Goal: Transaction & Acquisition: Obtain resource

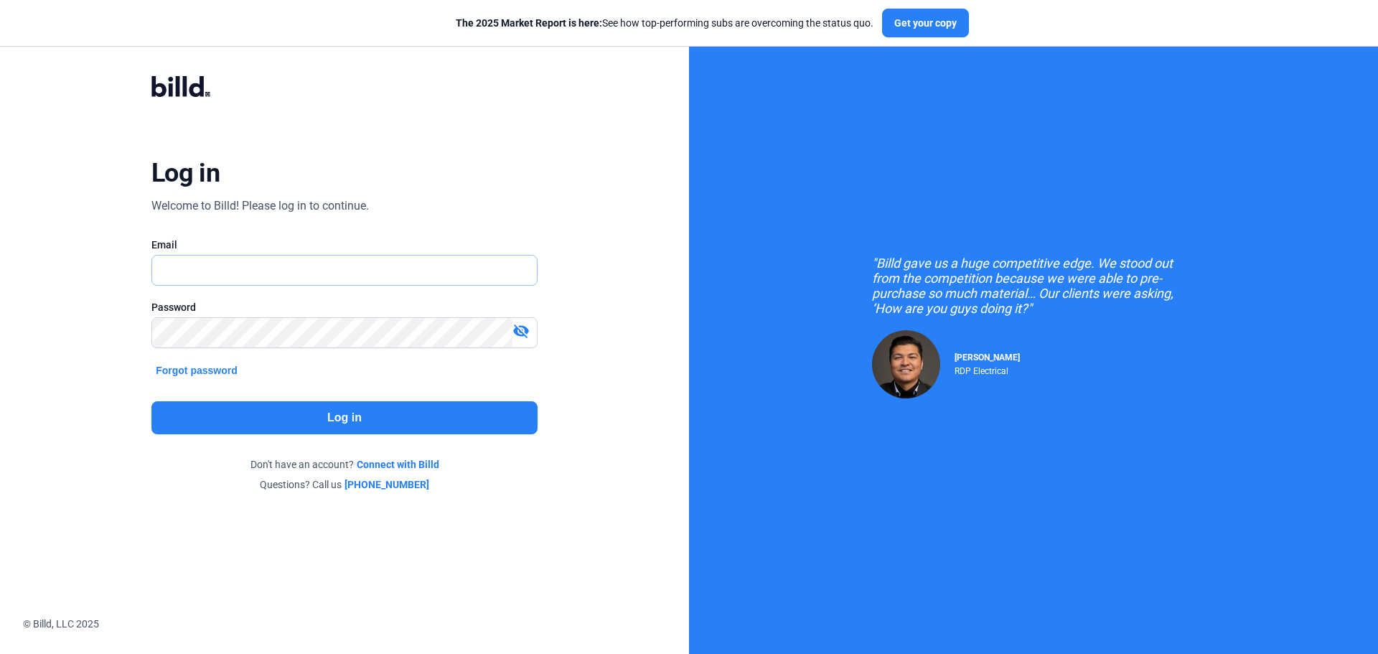
type input "[EMAIL_ADDRESS][DOMAIN_NAME]"
click at [314, 426] on button "Log in" at bounding box center [344, 417] width 386 height 33
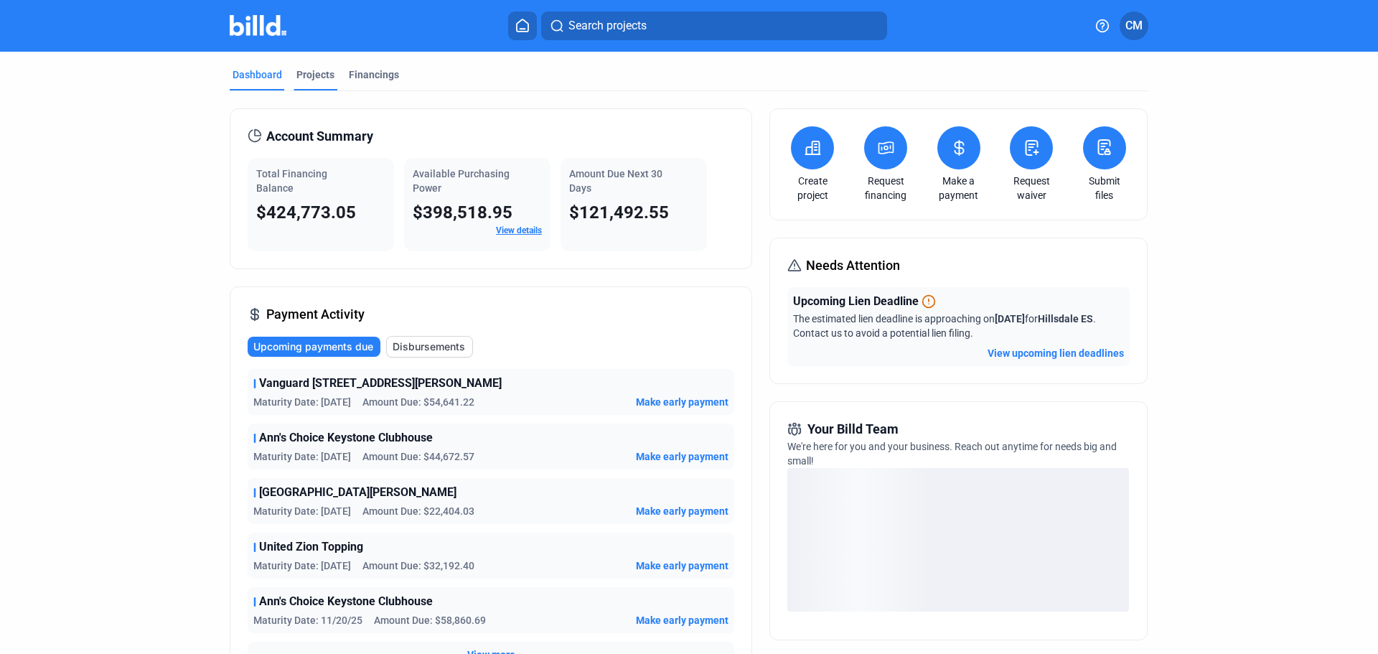
click at [316, 75] on div "Projects" at bounding box center [315, 74] width 38 height 14
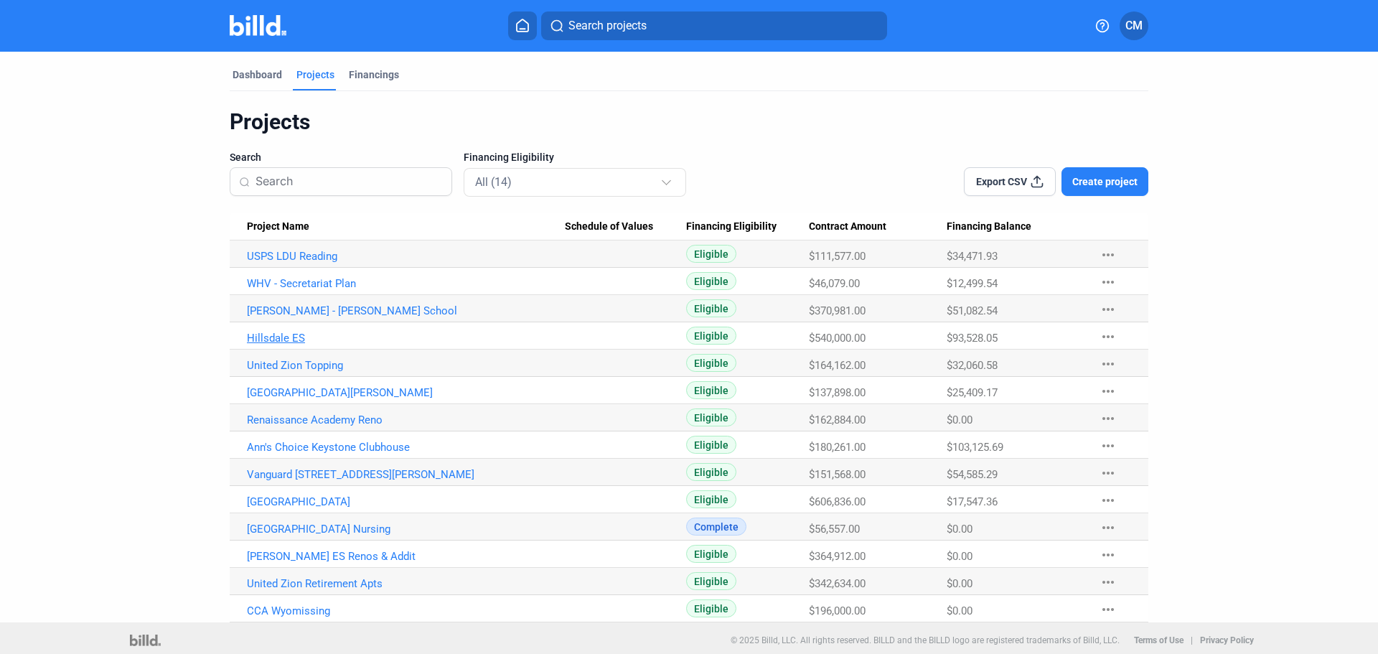
click at [268, 335] on link "Hillsdale ES" at bounding box center [406, 338] width 318 height 13
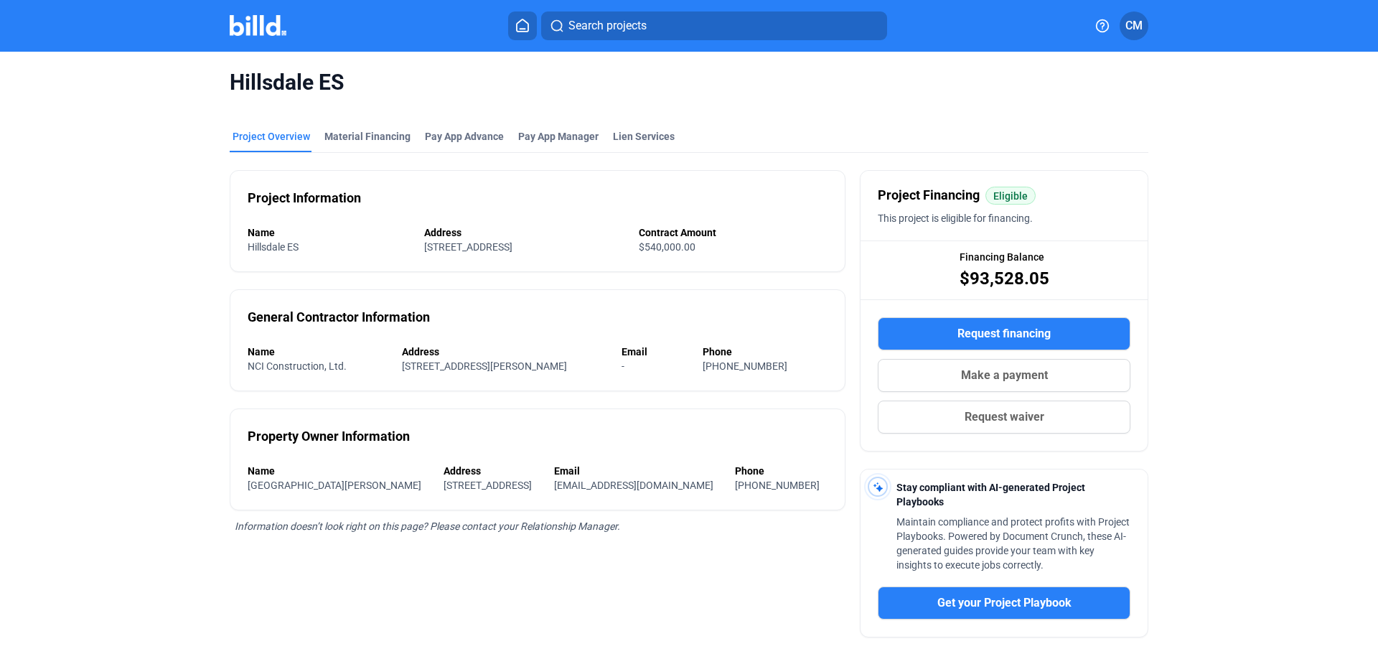
click at [982, 327] on span "Request financing" at bounding box center [1003, 333] width 93 height 17
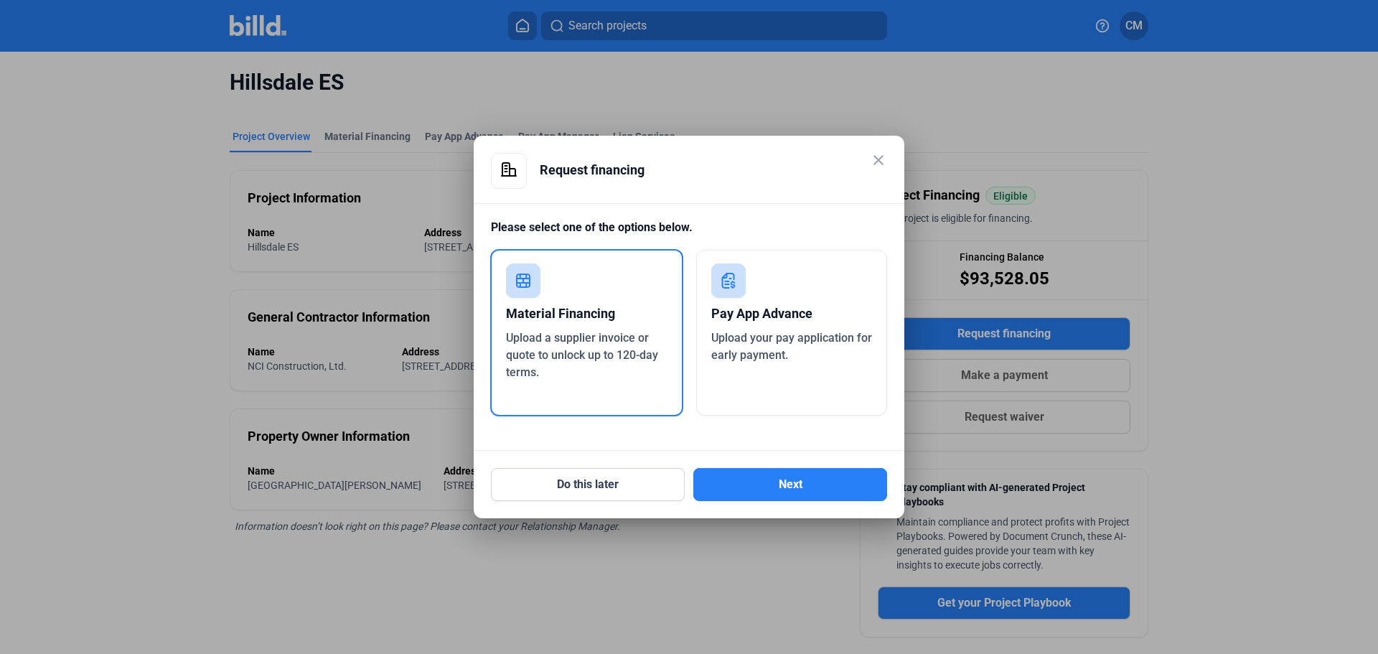
click at [607, 334] on span "Upload a supplier invoice or quote to unlock up to 120-day terms." at bounding box center [582, 355] width 152 height 48
click at [771, 489] on button "Next" at bounding box center [790, 484] width 194 height 33
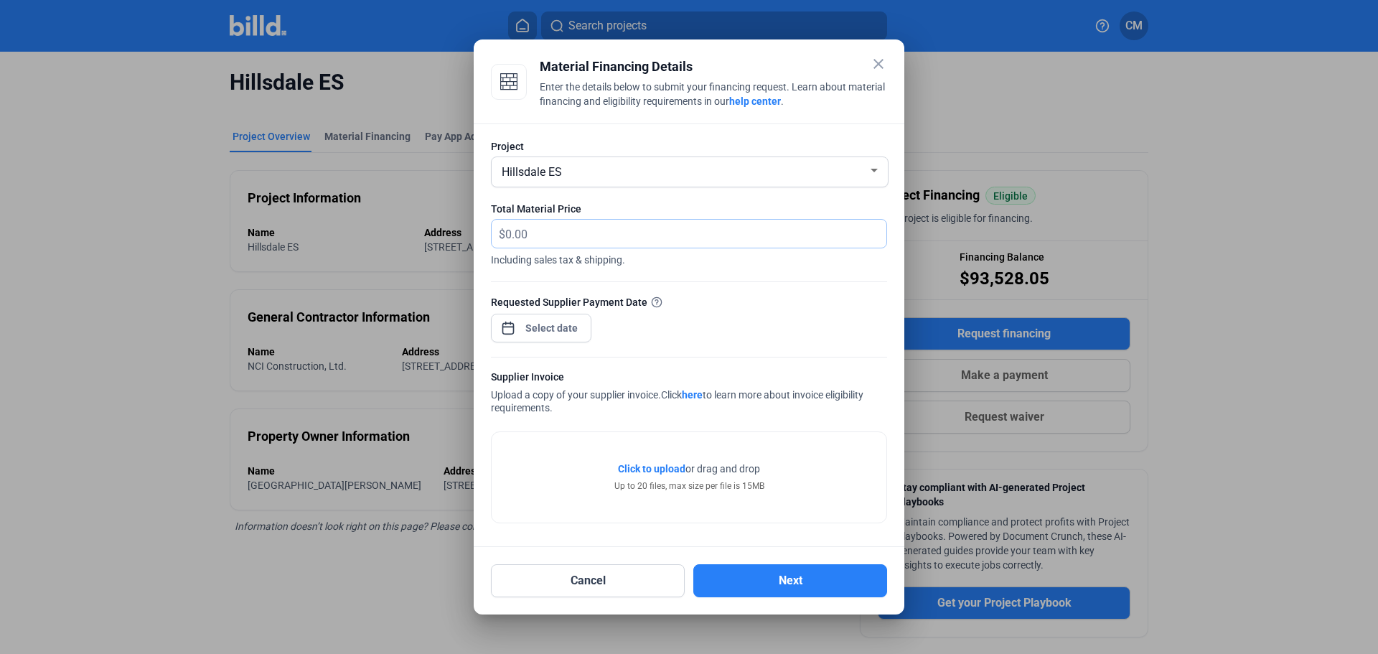
click at [550, 237] on input "text" at bounding box center [687, 234] width 365 height 28
drag, startPoint x: 550, startPoint y: 237, endPoint x: 440, endPoint y: 242, distance: 110.6
click at [441, 242] on div "close Material Financing Details Enter the details below to submit your financi…" at bounding box center [689, 327] width 1378 height 654
type input "542.64"
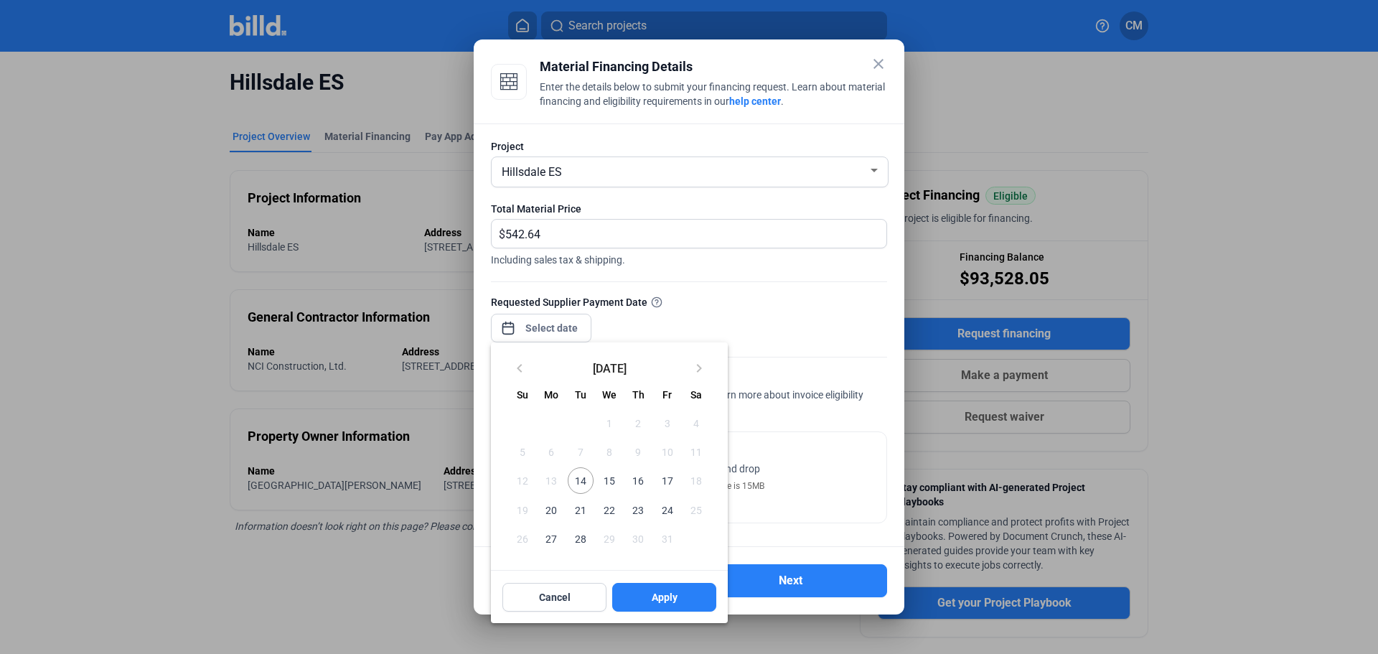
click at [545, 337] on div "close Material Financing Details Enter the details below to submit your financi…" at bounding box center [689, 327] width 1378 height 654
click at [579, 479] on span "14" at bounding box center [581, 480] width 26 height 26
click at [650, 600] on button "Apply" at bounding box center [664, 597] width 104 height 29
type input "[DATE]"
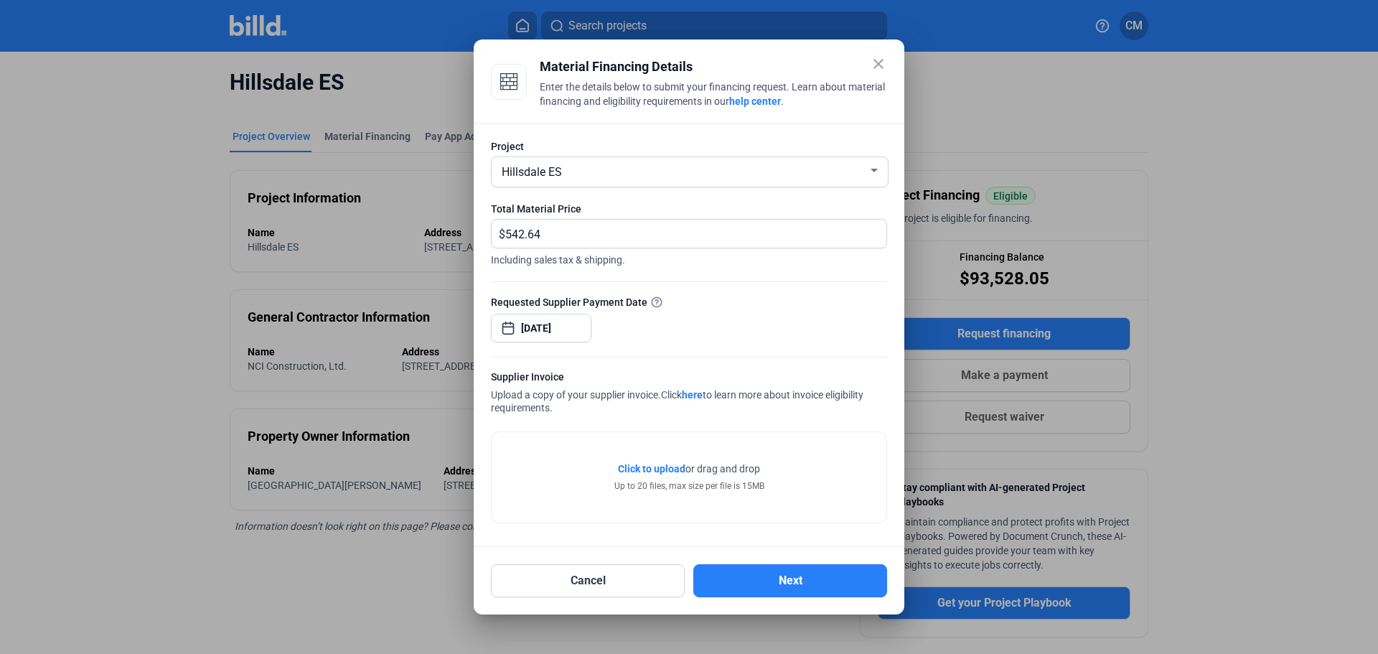
click at [669, 470] on span "Click to upload" at bounding box center [651, 468] width 67 height 11
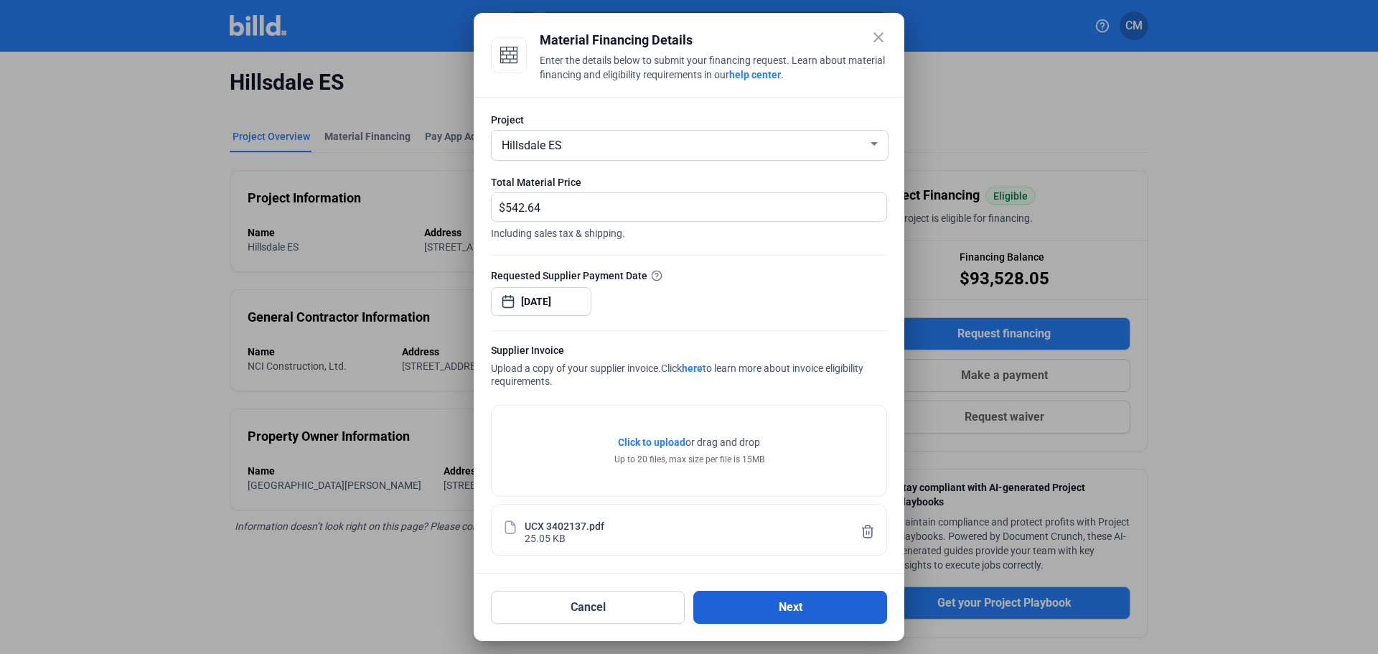
click at [779, 613] on button "Next" at bounding box center [790, 607] width 194 height 33
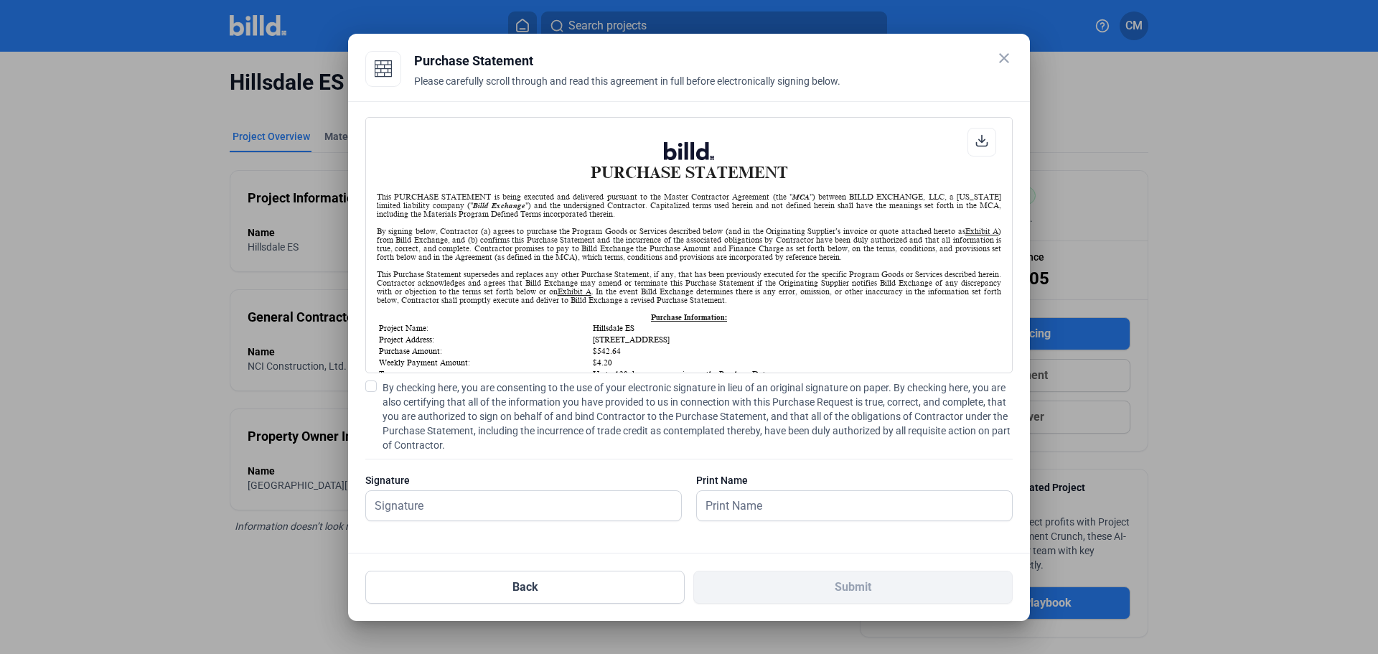
scroll to position [1, 0]
click at [608, 508] on input "text" at bounding box center [515, 505] width 299 height 29
type input "[PERSON_NAME]"
click at [373, 387] on span at bounding box center [370, 385] width 11 height 11
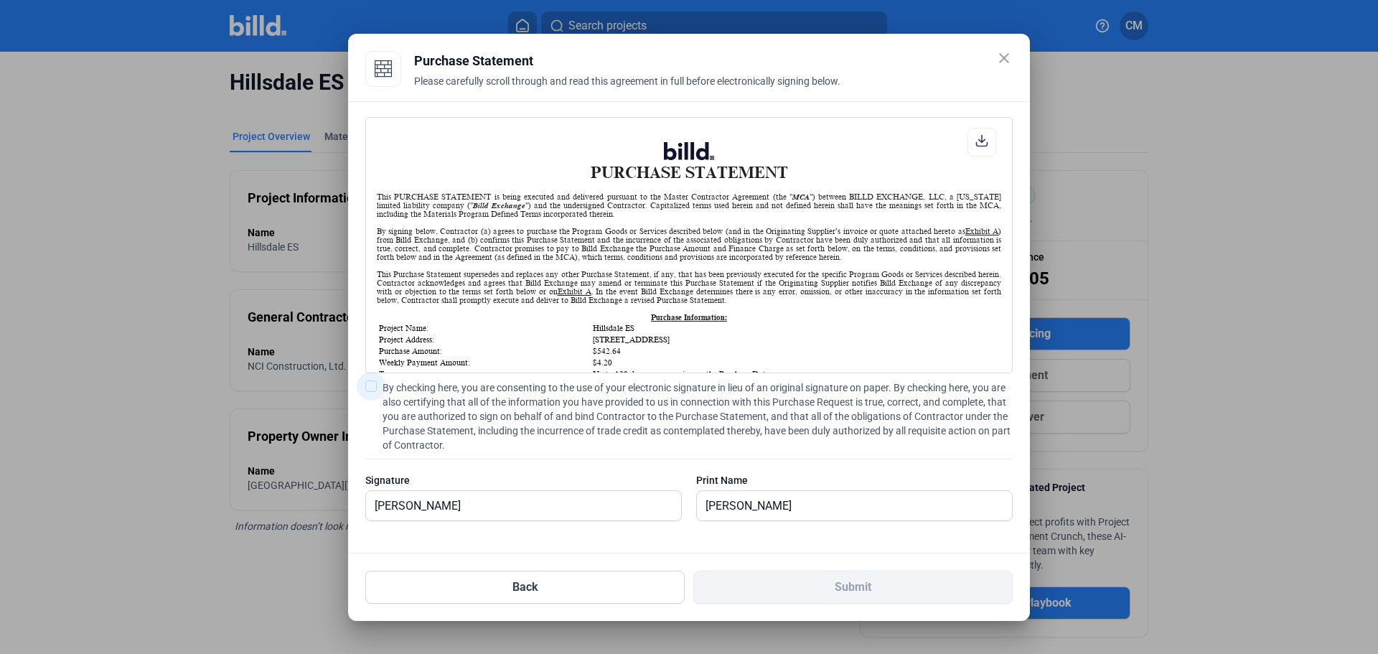
click at [0, 0] on input "By checking here, you are consenting to the use of your electronic signature in…" at bounding box center [0, 0] width 0 height 0
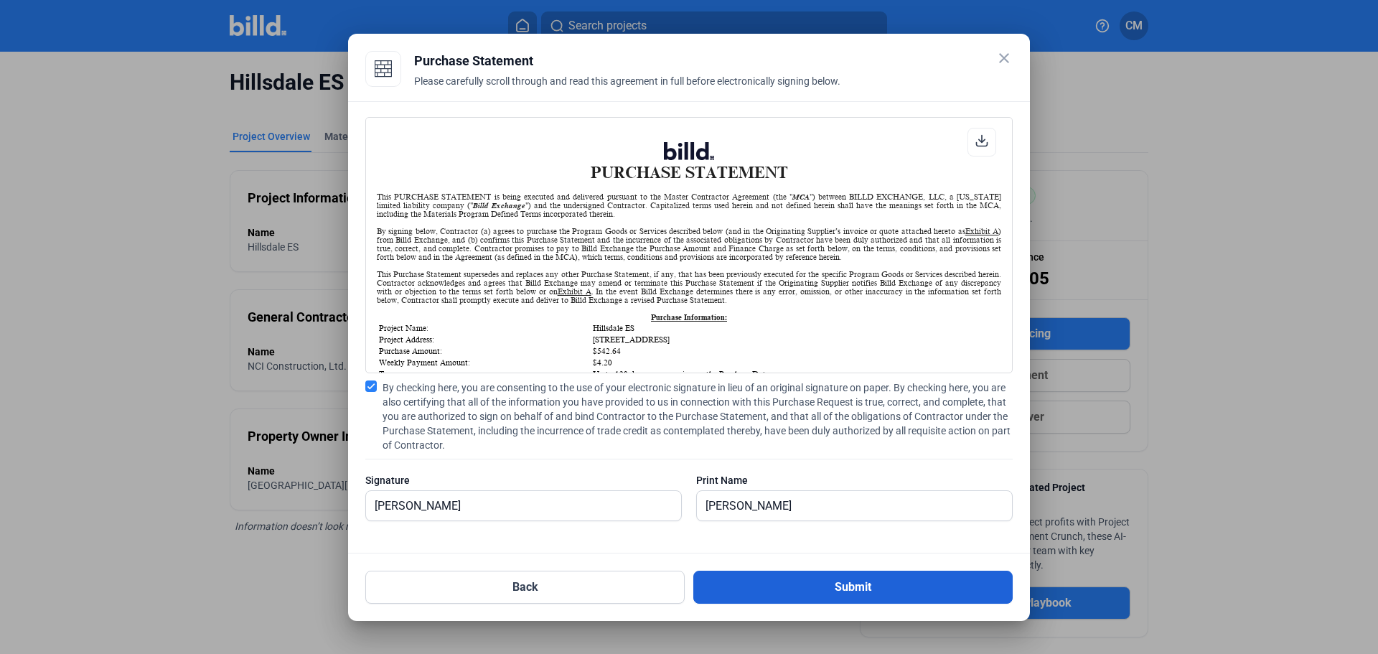
click at [845, 584] on button "Submit" at bounding box center [852, 586] width 319 height 33
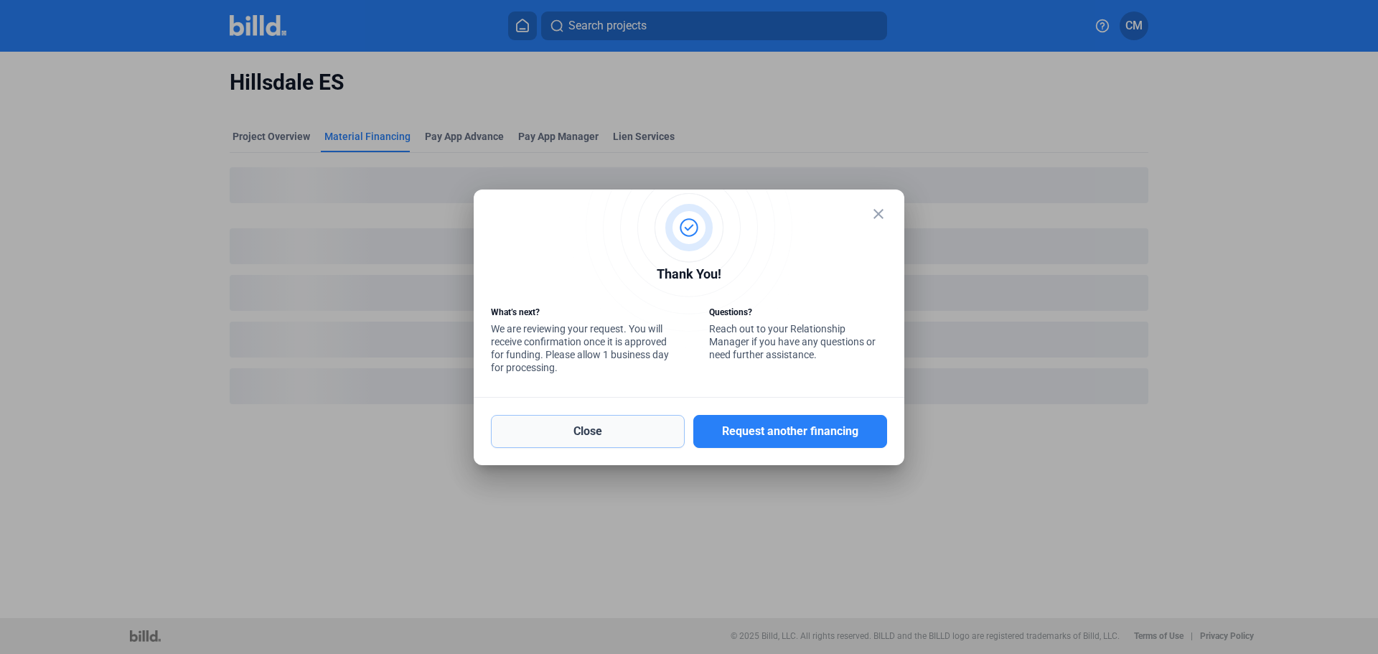
click at [621, 428] on button "Close" at bounding box center [588, 431] width 194 height 33
